Goal: Entertainment & Leisure: Browse casually

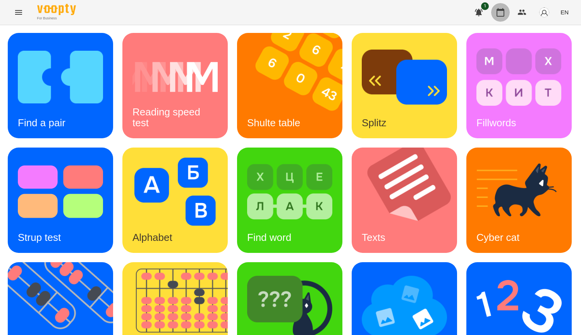
click at [504, 18] on button "button" at bounding box center [500, 12] width 19 height 19
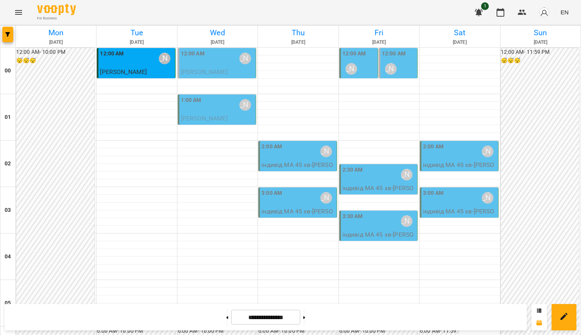
scroll to position [863, 0]
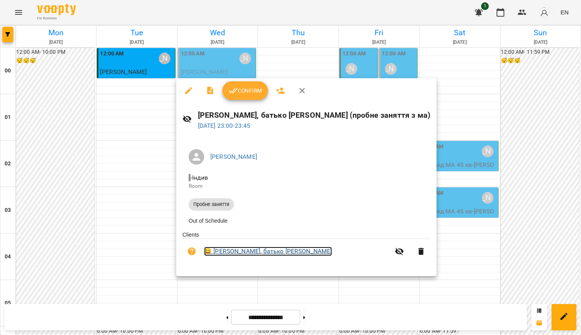
click at [248, 256] on link "😀 [PERSON_NAME], батько [PERSON_NAME]" at bounding box center [268, 251] width 128 height 9
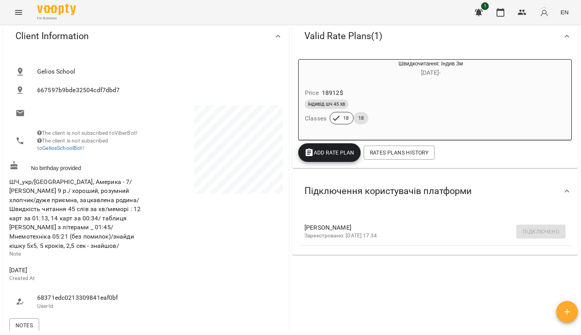
scroll to position [77, 0]
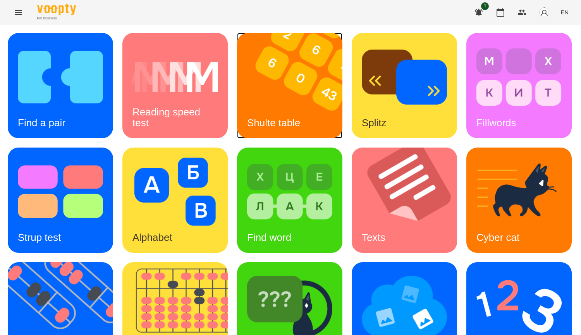
click at [253, 74] on img at bounding box center [294, 85] width 115 height 105
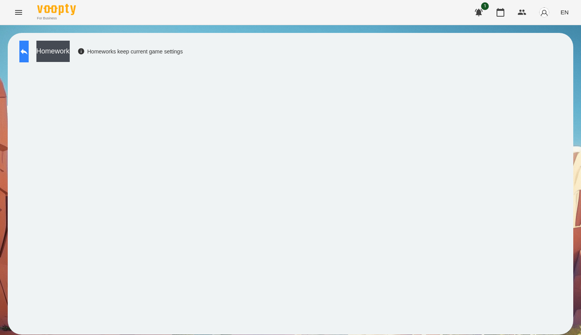
click at [29, 50] on icon at bounding box center [23, 51] width 9 height 9
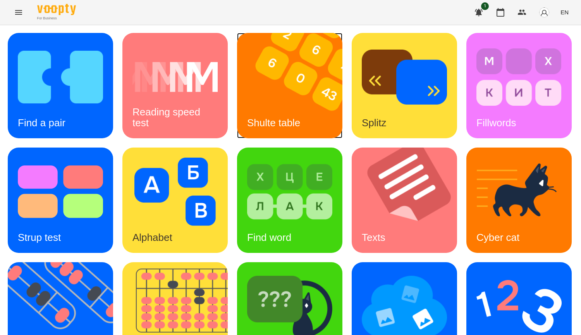
click at [265, 110] on div "Shulte table" at bounding box center [273, 123] width 73 height 31
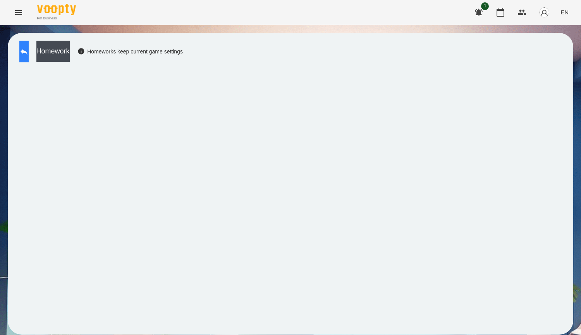
click at [23, 51] on button at bounding box center [23, 52] width 9 height 22
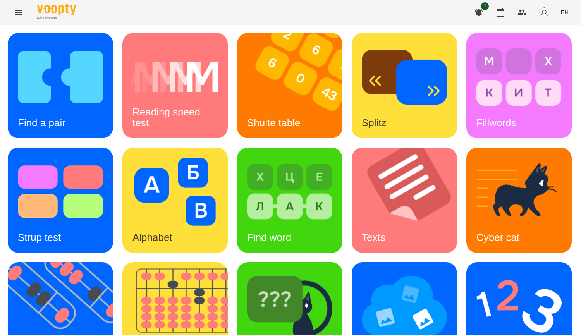
scroll to position [194, 0]
click at [237, 262] on img at bounding box center [179, 314] width 115 height 105
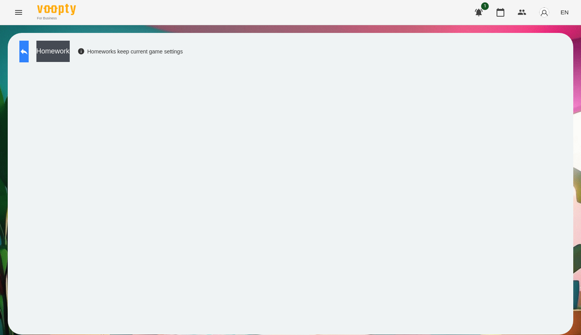
click at [28, 56] on icon at bounding box center [23, 51] width 9 height 9
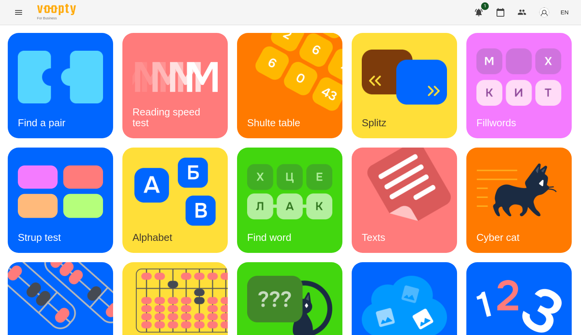
scroll to position [270, 0]
click at [247, 272] on img at bounding box center [289, 306] width 85 height 68
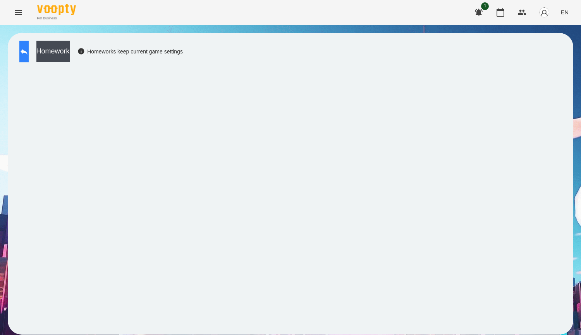
click at [22, 52] on button at bounding box center [23, 52] width 9 height 22
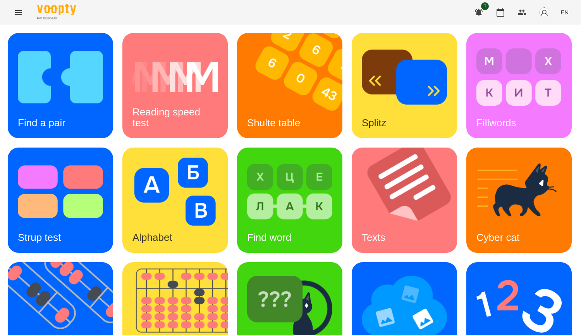
scroll to position [270, 0]
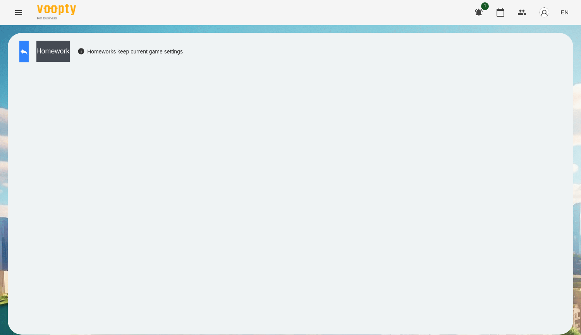
click at [29, 56] on icon at bounding box center [23, 51] width 9 height 9
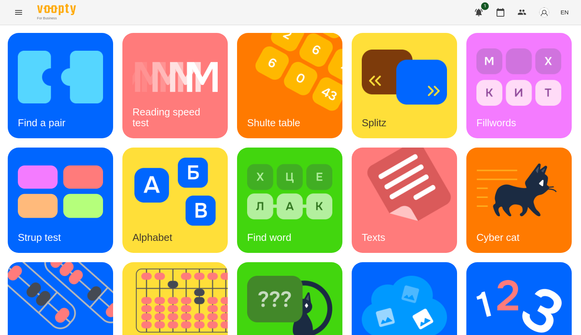
scroll to position [270, 0]
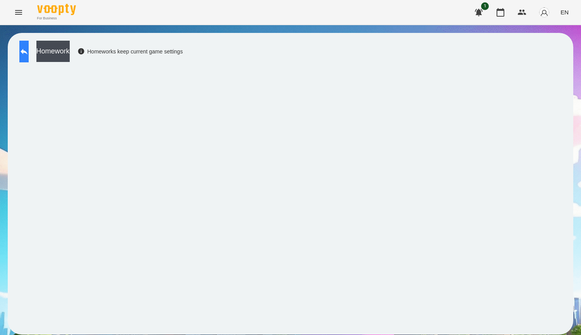
click at [20, 52] on button at bounding box center [23, 52] width 9 height 22
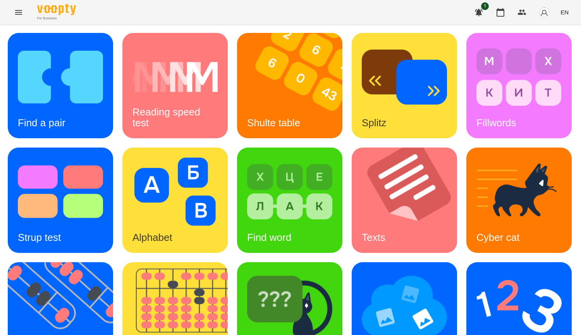
scroll to position [270, 0]
click at [247, 272] on img at bounding box center [289, 306] width 85 height 68
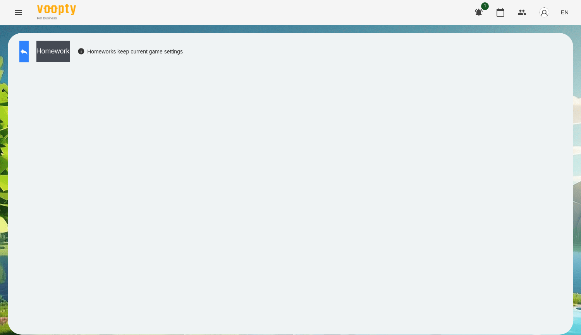
click at [29, 58] on button at bounding box center [23, 52] width 9 height 22
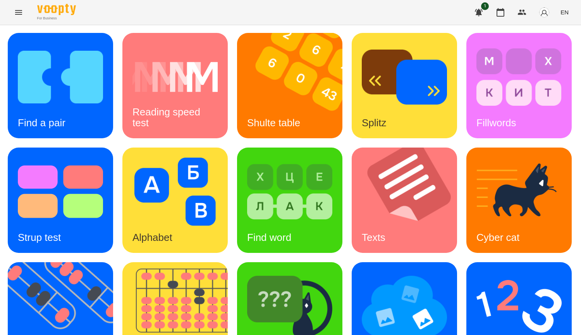
scroll to position [194, 0]
click at [247, 272] on img at bounding box center [289, 306] width 85 height 68
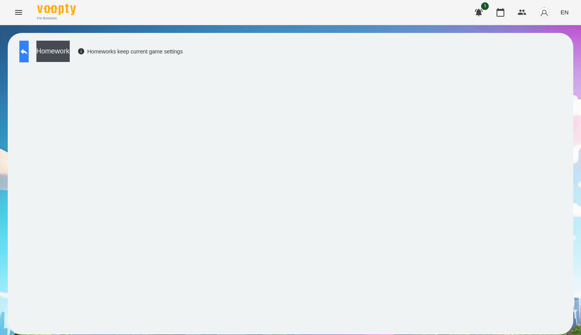
click at [29, 59] on button at bounding box center [23, 52] width 9 height 22
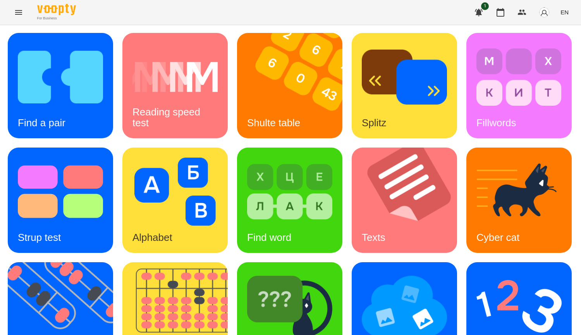
scroll to position [232, 0]
click at [247, 272] on img at bounding box center [289, 306] width 85 height 68
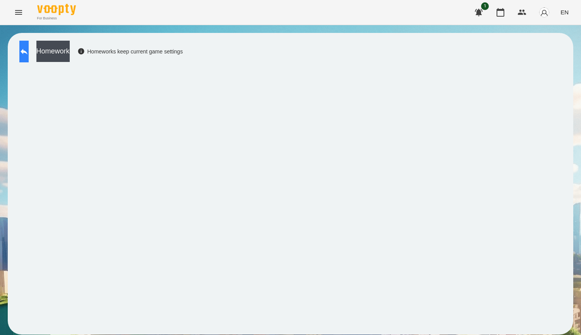
click at [26, 47] on button at bounding box center [23, 52] width 9 height 22
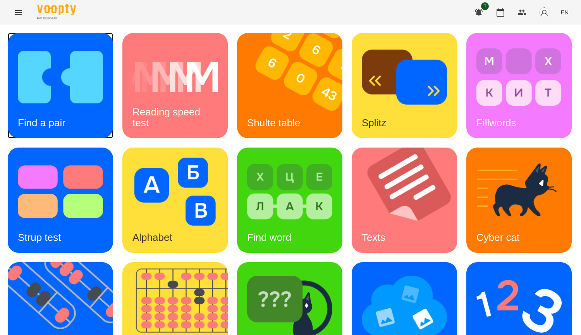
click at [74, 91] on img at bounding box center [60, 77] width 85 height 68
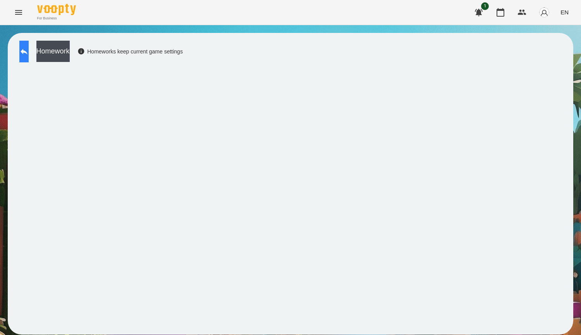
click at [29, 55] on icon at bounding box center [23, 51] width 9 height 9
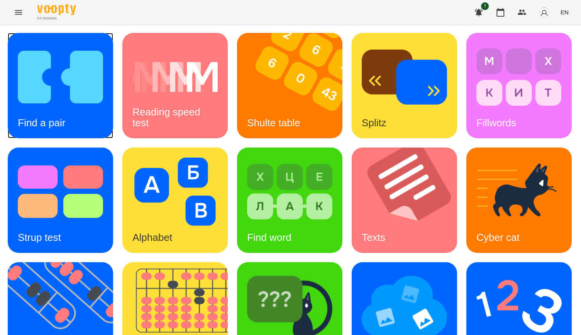
click at [85, 108] on img at bounding box center [60, 77] width 85 height 68
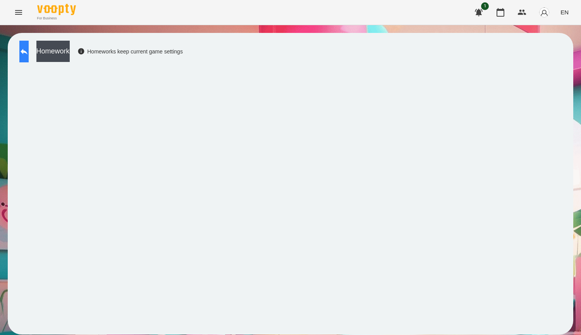
click at [29, 55] on icon at bounding box center [23, 51] width 9 height 9
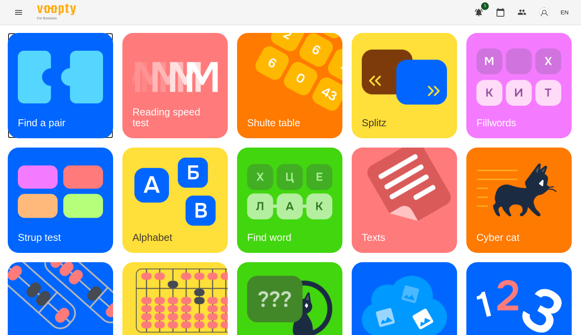
click at [61, 106] on img at bounding box center [60, 77] width 85 height 68
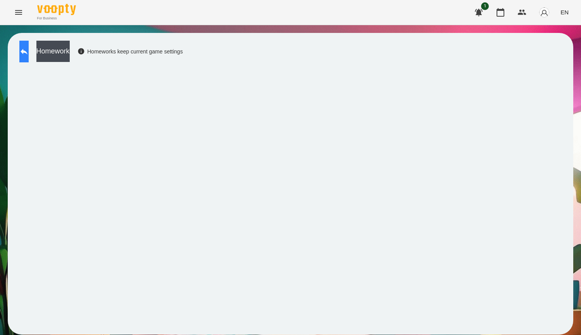
click at [29, 56] on button at bounding box center [23, 52] width 9 height 22
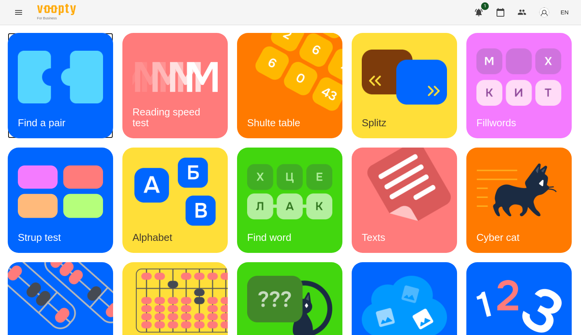
click at [48, 124] on h3 "Find a pair" at bounding box center [42, 123] width 48 height 12
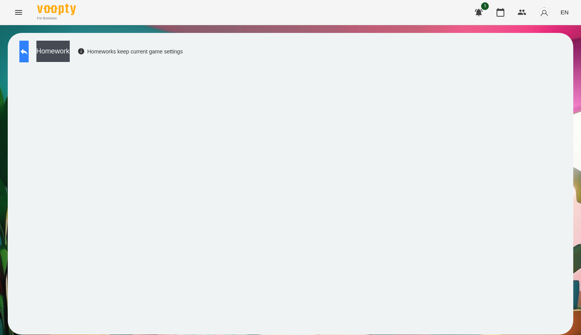
click at [28, 54] on icon at bounding box center [24, 52] width 7 height 6
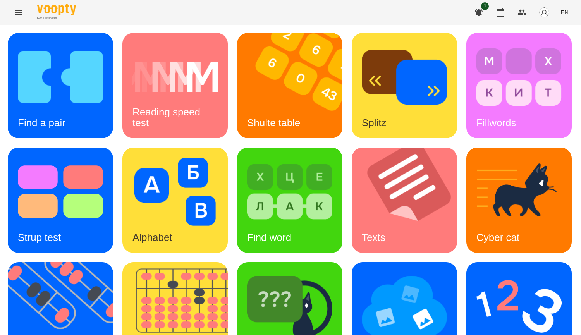
scroll to position [232, 0]
click at [237, 262] on img at bounding box center [179, 314] width 115 height 105
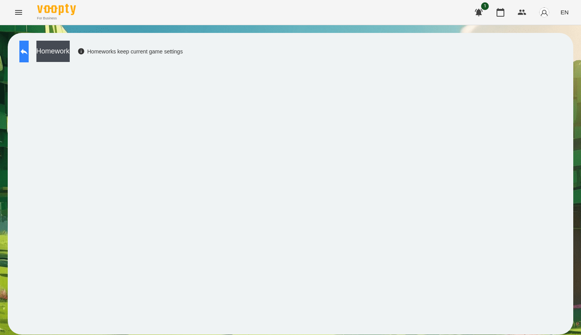
click at [25, 50] on button at bounding box center [23, 52] width 9 height 22
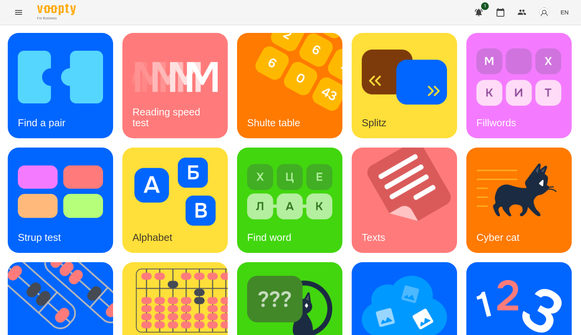
scroll to position [232, 0]
click at [362, 272] on img at bounding box center [404, 306] width 85 height 68
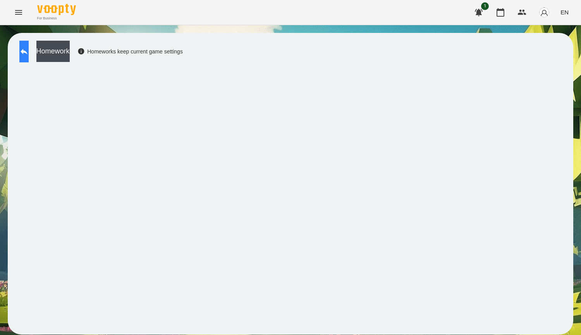
click at [26, 51] on button at bounding box center [23, 52] width 9 height 22
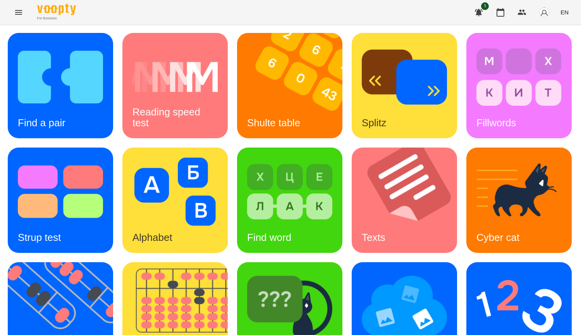
scroll to position [194, 0]
click at [362, 272] on img at bounding box center [404, 306] width 85 height 68
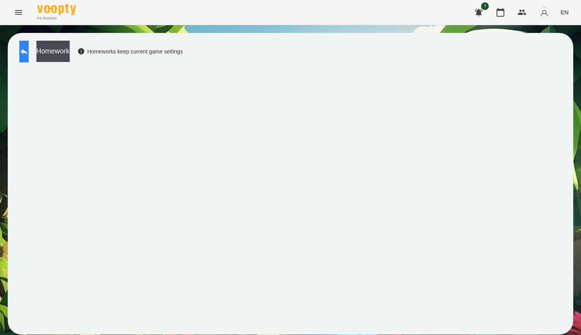
click at [29, 61] on button at bounding box center [23, 52] width 9 height 22
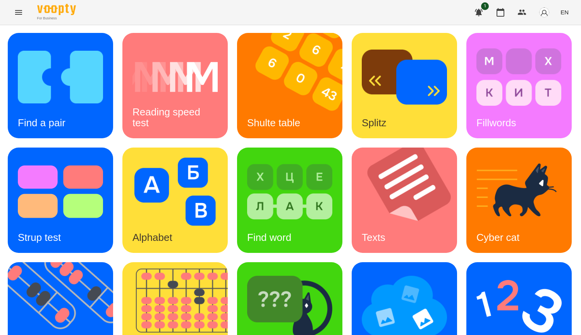
scroll to position [116, 0]
click at [476, 191] on img at bounding box center [518, 192] width 85 height 68
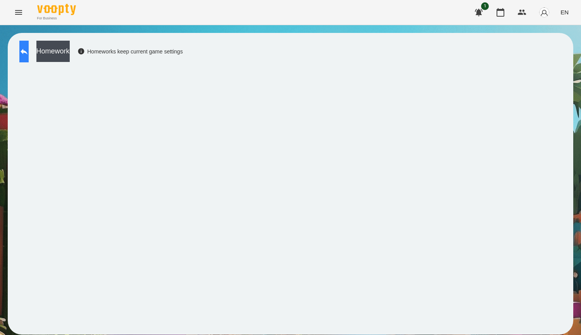
click at [26, 48] on button at bounding box center [23, 52] width 9 height 22
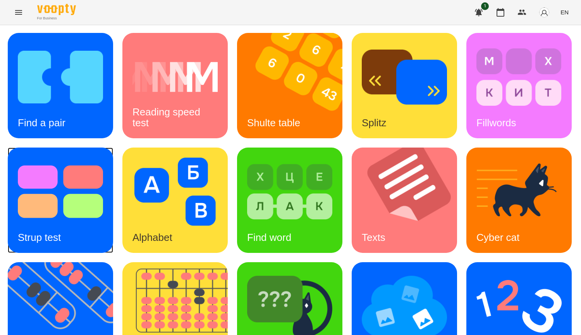
click at [103, 192] on img at bounding box center [60, 192] width 85 height 68
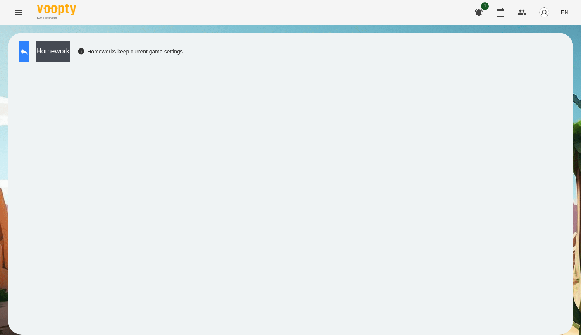
click at [25, 53] on button at bounding box center [23, 52] width 9 height 22
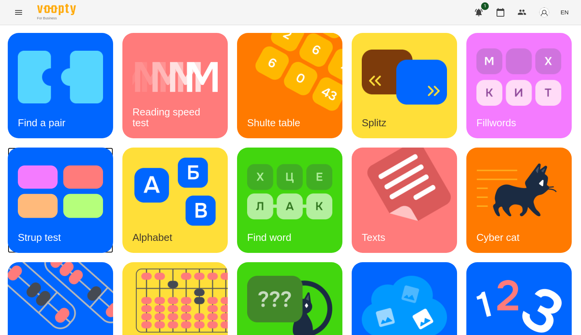
click at [103, 200] on img at bounding box center [60, 192] width 85 height 68
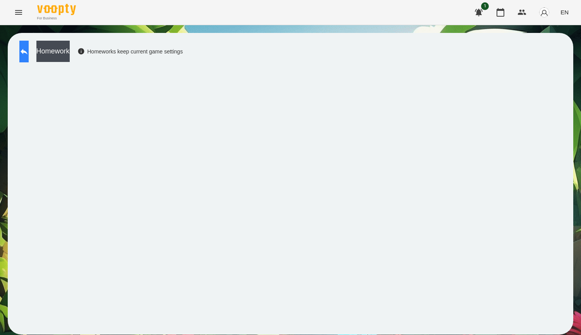
click at [29, 57] on button at bounding box center [23, 52] width 9 height 22
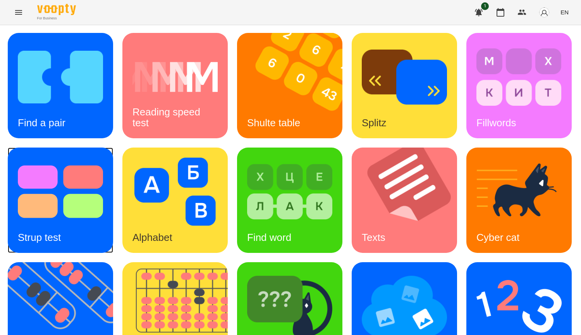
click at [103, 180] on img at bounding box center [60, 192] width 85 height 68
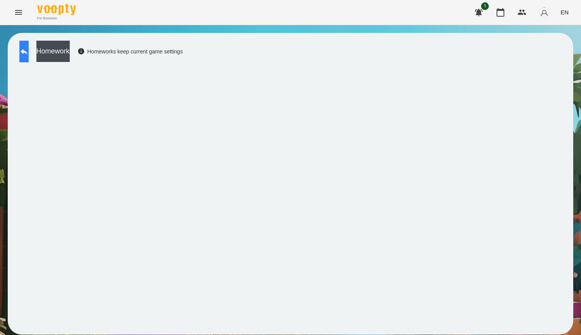
click at [26, 47] on button at bounding box center [23, 52] width 9 height 22
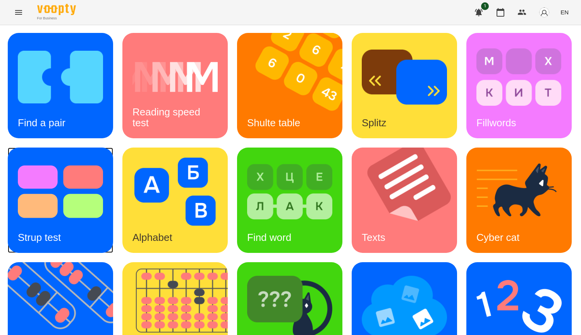
click at [103, 191] on img at bounding box center [60, 192] width 85 height 68
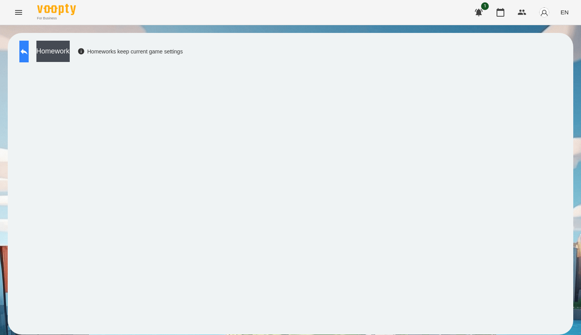
click at [29, 49] on button at bounding box center [23, 52] width 9 height 22
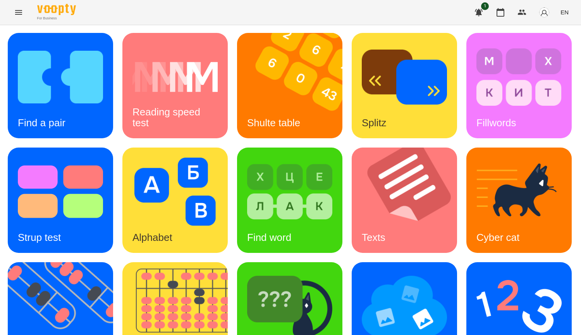
scroll to position [232, 0]
click at [362, 272] on img at bounding box center [404, 306] width 85 height 68
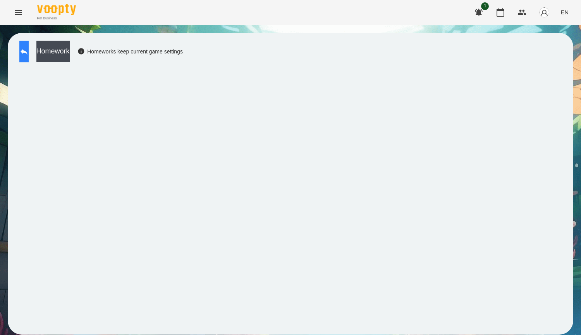
click at [20, 53] on button at bounding box center [23, 52] width 9 height 22
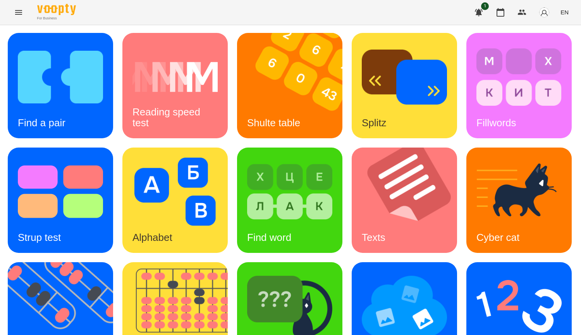
scroll to position [270, 0]
click at [362, 272] on img at bounding box center [404, 306] width 85 height 68
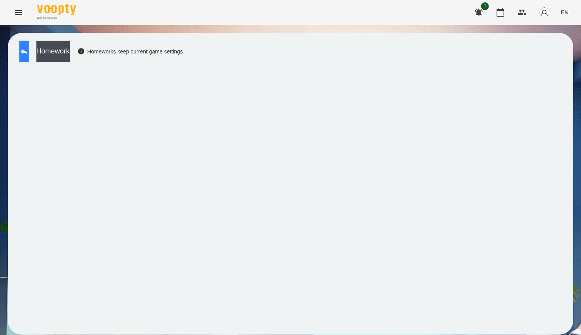
click at [29, 58] on button at bounding box center [23, 52] width 9 height 22
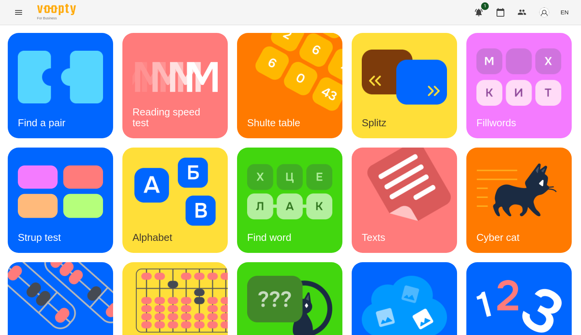
scroll to position [270, 0]
click at [362, 272] on img at bounding box center [404, 306] width 85 height 68
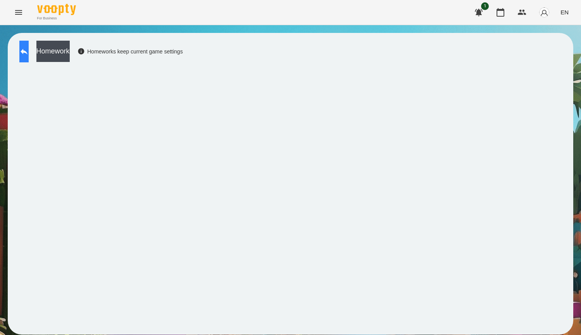
click at [29, 59] on button at bounding box center [23, 52] width 9 height 22
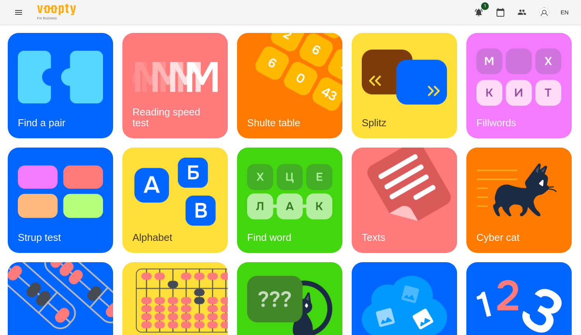
scroll to position [77, 0]
click at [123, 262] on img at bounding box center [65, 314] width 115 height 105
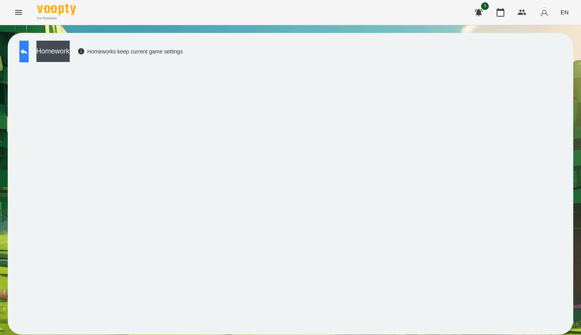
click at [29, 47] on button at bounding box center [23, 52] width 9 height 22
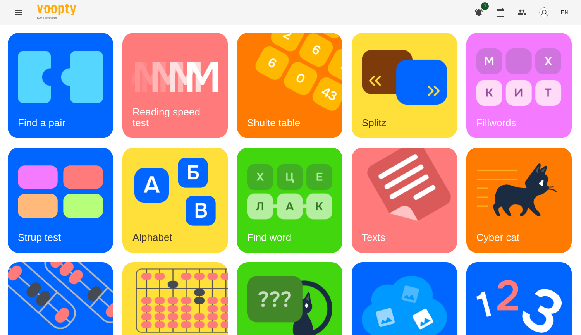
scroll to position [194, 0]
click at [237, 262] on img at bounding box center [179, 314] width 115 height 105
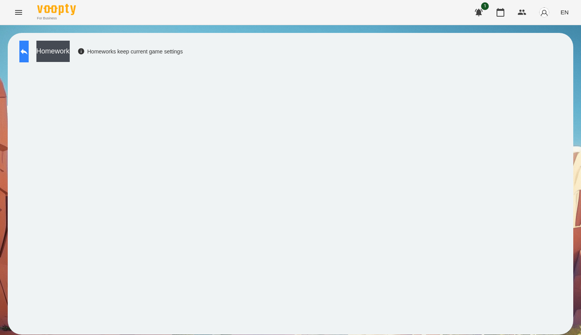
click at [29, 53] on button at bounding box center [23, 52] width 9 height 22
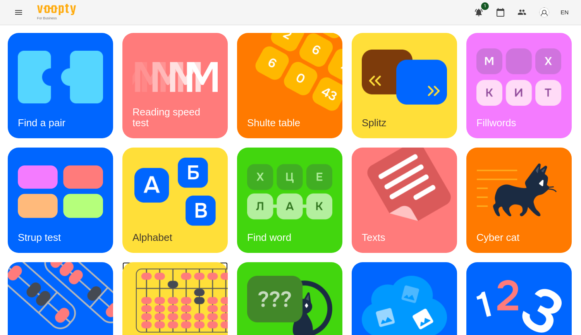
click at [237, 327] on img at bounding box center [179, 314] width 115 height 105
